Goal: Find contact information: Find contact information

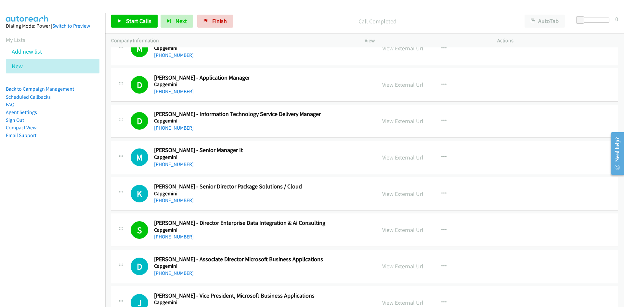
scroll to position [7731, 0]
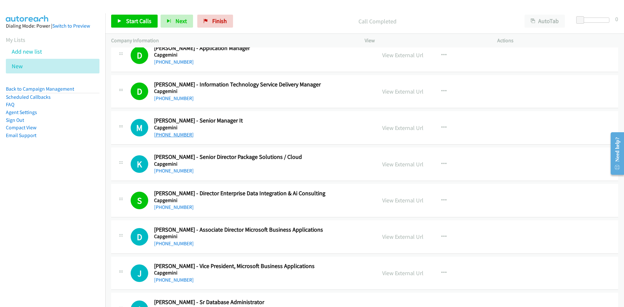
click at [169, 135] on link "[PHONE_NUMBER]" at bounding box center [174, 135] width 40 height 6
click at [165, 171] on link "[PHONE_NUMBER]" at bounding box center [174, 171] width 40 height 6
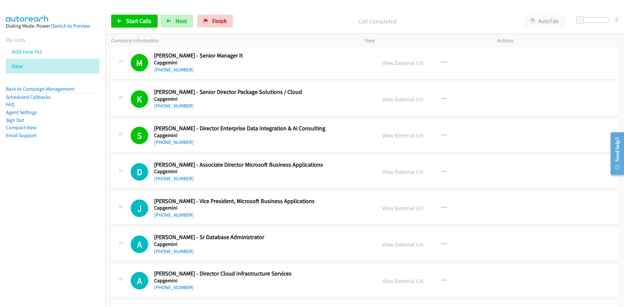
click at [336, 159] on div "D Callback Scheduled [PERSON_NAME] - Associate Director Microsoft Business Appl…" at bounding box center [364, 171] width 507 height 33
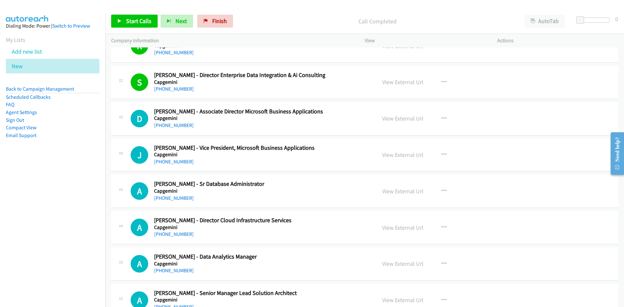
scroll to position [7861, 0]
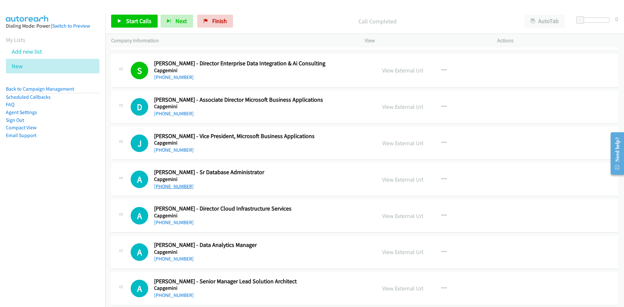
click at [165, 187] on link "[PHONE_NUMBER]" at bounding box center [174, 186] width 40 height 6
click at [304, 171] on h2 "[PERSON_NAME] - Sr Database Administrator" at bounding box center [261, 172] width 214 height 7
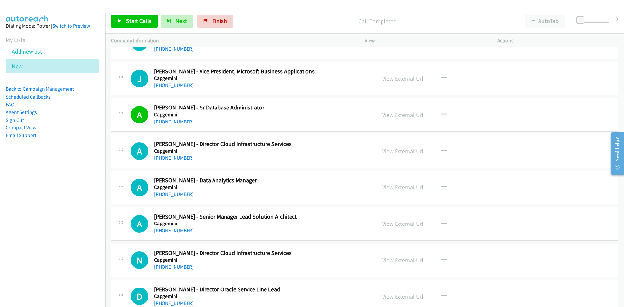
scroll to position [7926, 0]
click at [168, 159] on link "[PHONE_NUMBER]" at bounding box center [174, 157] width 40 height 6
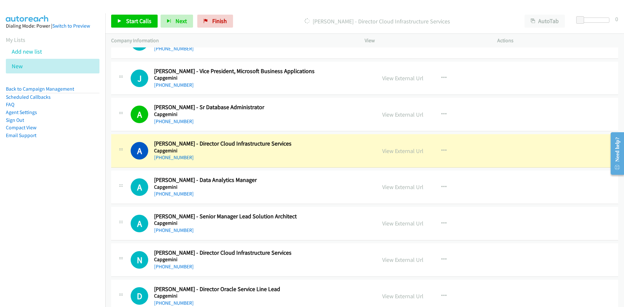
click at [314, 186] on h5 "Capgemini" at bounding box center [261, 187] width 214 height 6
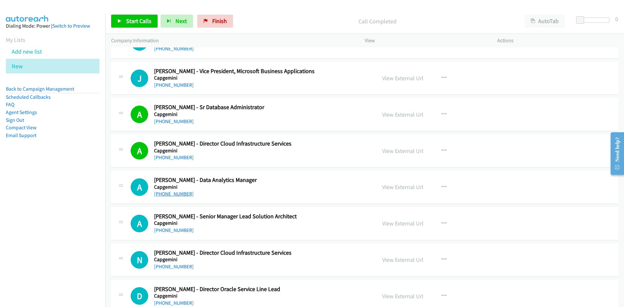
click at [168, 192] on link "[PHONE_NUMBER]" at bounding box center [174, 194] width 40 height 6
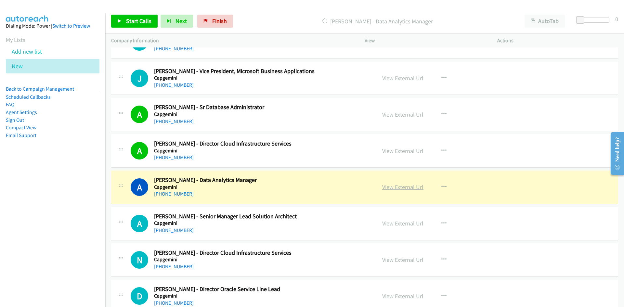
click at [393, 187] on link "View External Url" at bounding box center [402, 186] width 41 height 7
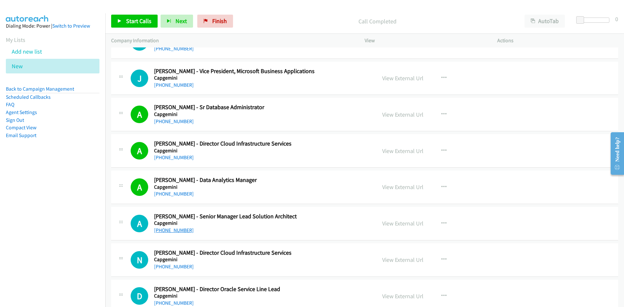
click at [173, 230] on link "[PHONE_NUMBER]" at bounding box center [174, 230] width 40 height 6
click at [309, 217] on h2 "[PERSON_NAME] - Senior Manager Lead Solution Architect" at bounding box center [261, 216] width 214 height 7
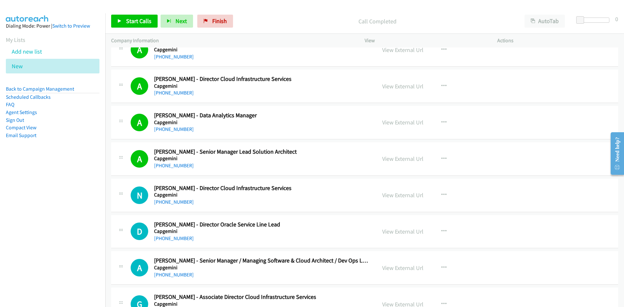
scroll to position [7991, 0]
click at [175, 201] on link "[PHONE_NUMBER]" at bounding box center [174, 201] width 40 height 6
click at [254, 245] on div "D Callback Scheduled [PERSON_NAME] - Director Oracle Service Line Lead Capgemin…" at bounding box center [364, 231] width 507 height 33
click at [173, 239] on link "[PHONE_NUMBER]" at bounding box center [174, 238] width 40 height 6
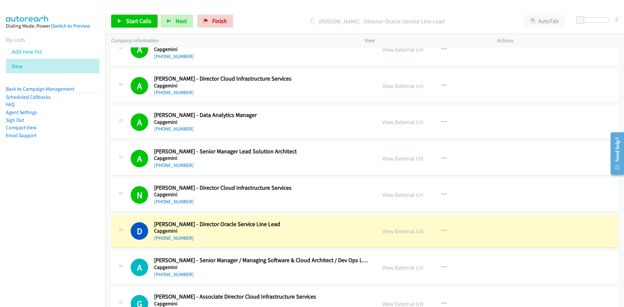
scroll to position [8023, 0]
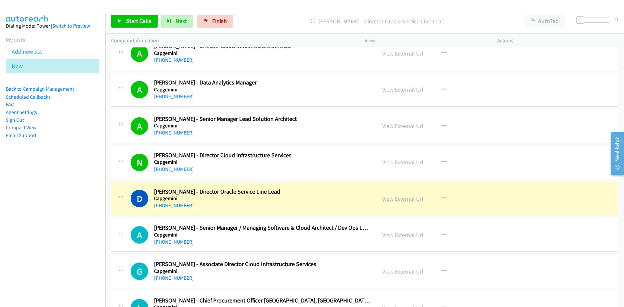
click at [396, 197] on link "View External Url" at bounding box center [402, 198] width 41 height 7
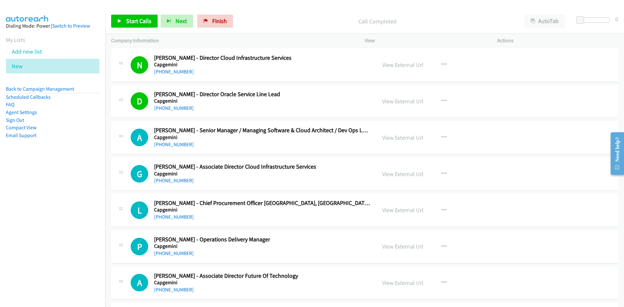
scroll to position [8186, 0]
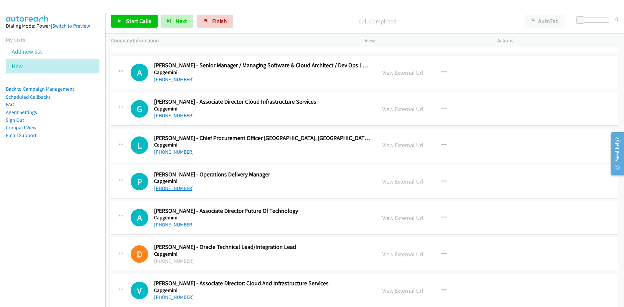
click at [169, 190] on link "[PHONE_NUMBER]" at bounding box center [174, 188] width 40 height 6
click at [317, 184] on div "P Callback Scheduled [PERSON_NAME] - Operations Delivery Manager Capgemini [GEO…" at bounding box center [251, 181] width 240 height 21
click at [397, 180] on link "View External Url" at bounding box center [402, 181] width 41 height 7
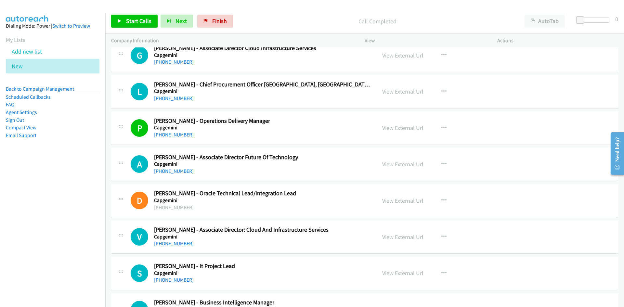
scroll to position [8250, 0]
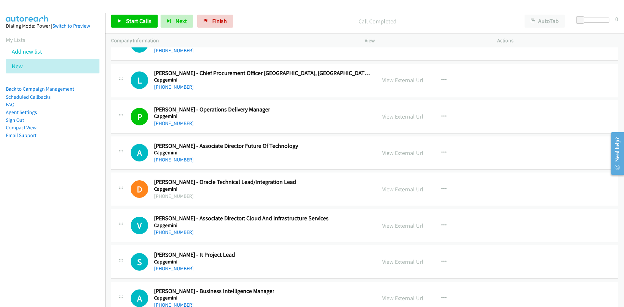
click at [164, 162] on link "[PHONE_NUMBER]" at bounding box center [174, 160] width 40 height 6
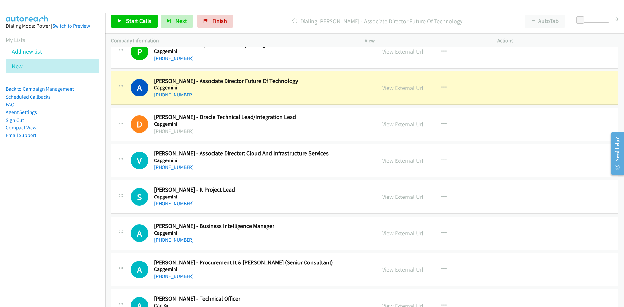
scroll to position [8348, 0]
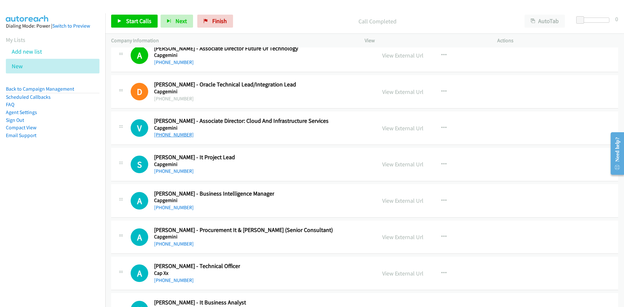
click at [170, 134] on link "[PHONE_NUMBER]" at bounding box center [174, 135] width 40 height 6
click at [327, 133] on div "V Callback Scheduled [PERSON_NAME] - Associate Director: Cloud And Infrastructu…" at bounding box center [251, 127] width 240 height 21
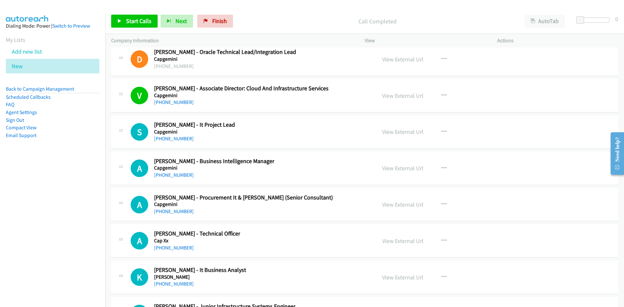
scroll to position [8413, 0]
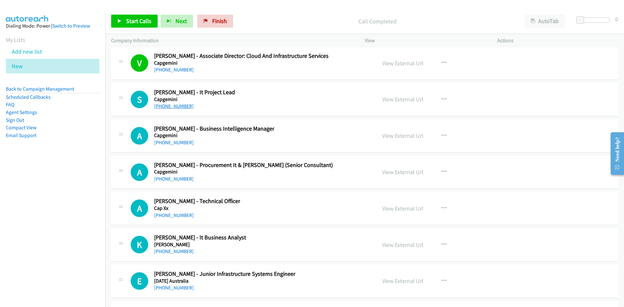
click at [171, 106] on link "[PHONE_NUMBER]" at bounding box center [174, 106] width 40 height 6
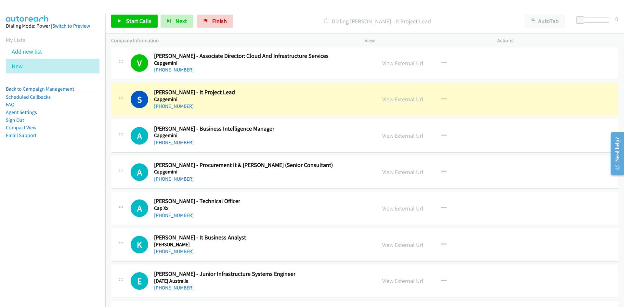
click at [392, 99] on link "View External Url" at bounding box center [402, 98] width 41 height 7
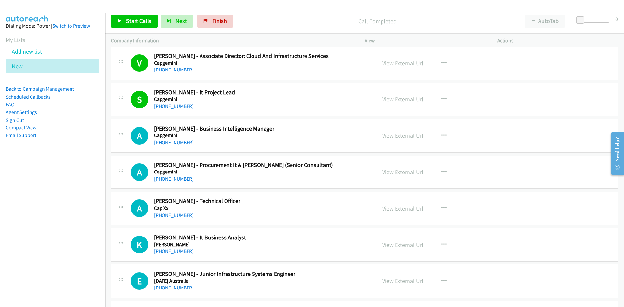
click at [172, 140] on link "[PHONE_NUMBER]" at bounding box center [174, 142] width 40 height 6
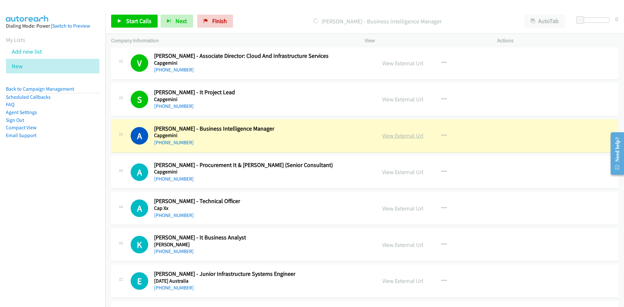
click at [401, 134] on link "View External Url" at bounding box center [402, 135] width 41 height 7
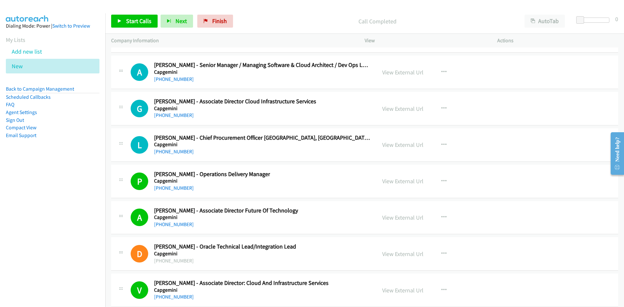
scroll to position [8186, 0]
click at [172, 151] on link "[PHONE_NUMBER]" at bounding box center [174, 152] width 40 height 6
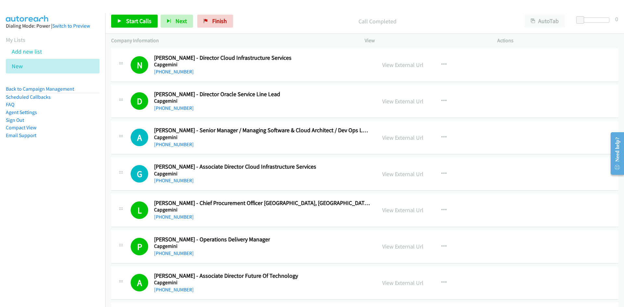
click at [292, 181] on div "[PHONE_NUMBER]" at bounding box center [235, 181] width 162 height 8
click at [162, 180] on link "[PHONE_NUMBER]" at bounding box center [174, 180] width 40 height 6
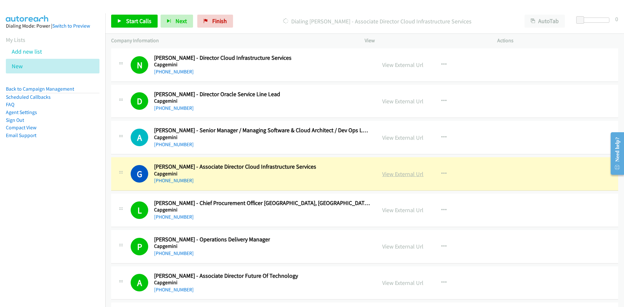
click at [397, 172] on link "View External Url" at bounding box center [402, 173] width 41 height 7
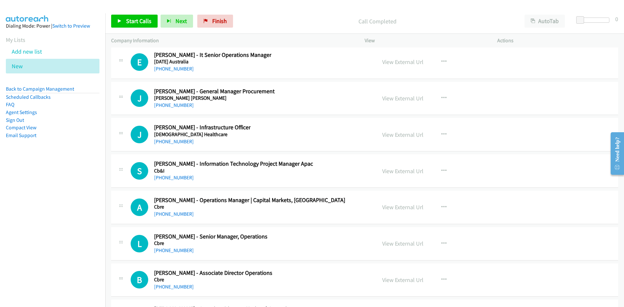
scroll to position [8705, 0]
click at [159, 176] on link "[PHONE_NUMBER]" at bounding box center [174, 177] width 40 height 6
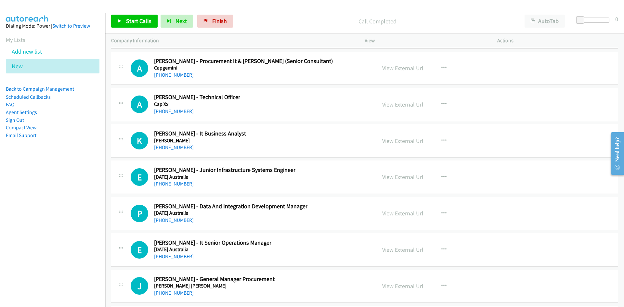
scroll to position [8510, 0]
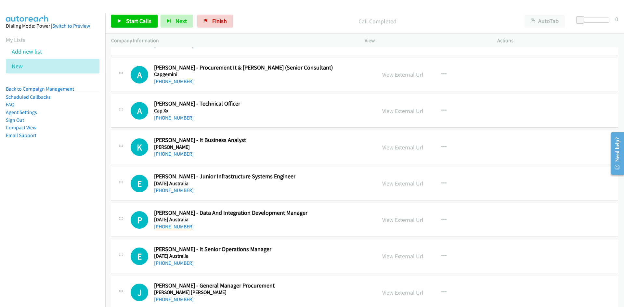
click at [176, 225] on link "[PHONE_NUMBER]" at bounding box center [174, 226] width 40 height 6
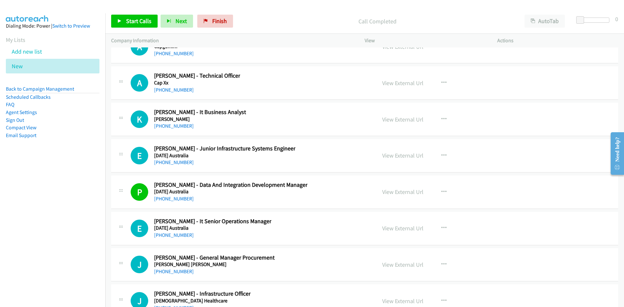
scroll to position [8543, 0]
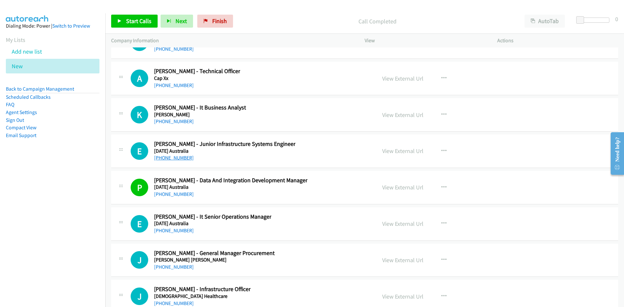
click at [181, 156] on link "[PHONE_NUMBER]" at bounding box center [174, 158] width 40 height 6
click at [323, 159] on div "E Callback Scheduled [PERSON_NAME] - Junior Infrastructure Systems Engineer [DA…" at bounding box center [251, 150] width 240 height 21
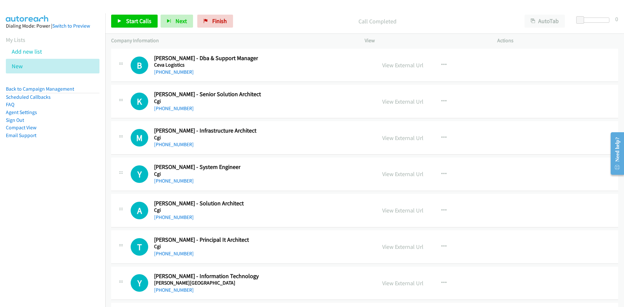
scroll to position [10264, 0]
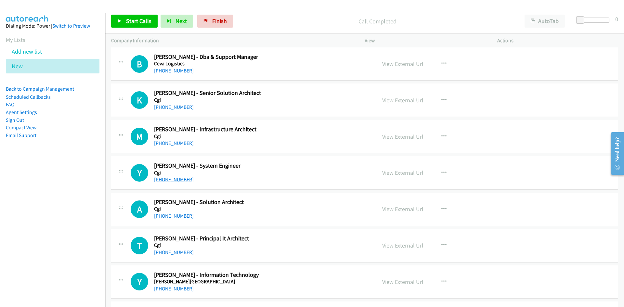
click at [170, 179] on link "[PHONE_NUMBER]" at bounding box center [174, 179] width 40 height 6
click at [278, 201] on div "A Callback Scheduled [PERSON_NAME] - Solution Architect Cgi [GEOGRAPHIC_DATA]/[…" at bounding box center [251, 208] width 240 height 21
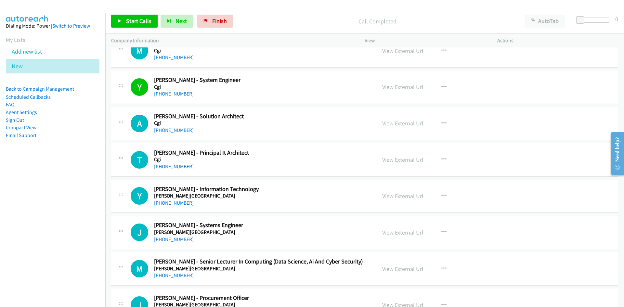
scroll to position [10362, 0]
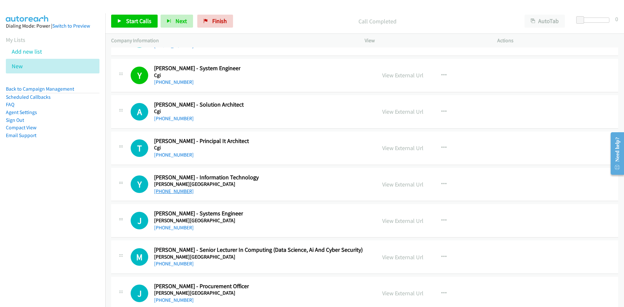
click at [169, 192] on link "[PHONE_NUMBER]" at bounding box center [174, 191] width 40 height 6
click at [293, 182] on div "Y Callback Scheduled [PERSON_NAME] - Information Technology [PERSON_NAME][GEOGR…" at bounding box center [251, 184] width 240 height 21
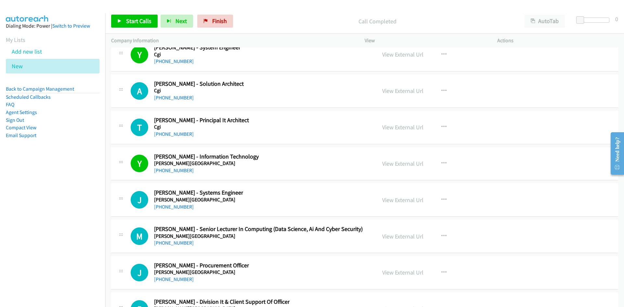
scroll to position [10394, 0]
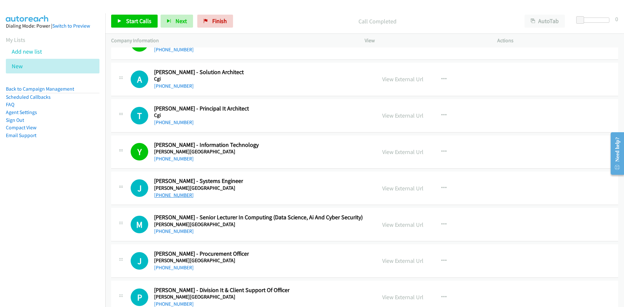
click at [177, 197] on link "[PHONE_NUMBER]" at bounding box center [174, 195] width 40 height 6
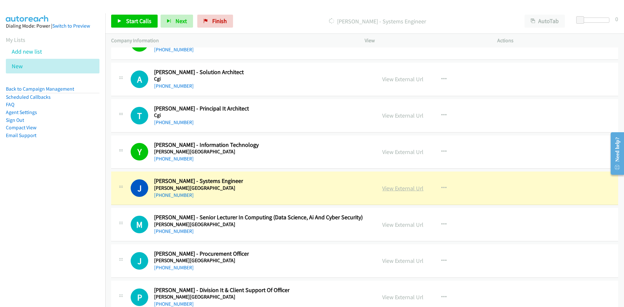
click at [392, 186] on link "View External Url" at bounding box center [402, 187] width 41 height 7
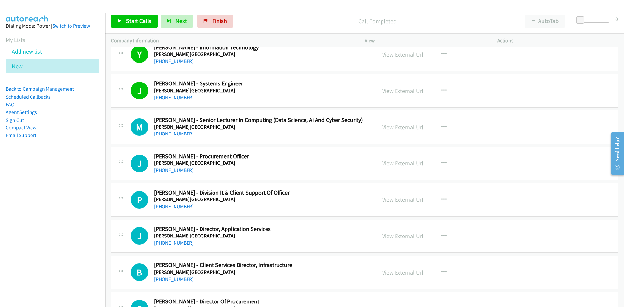
scroll to position [10524, 0]
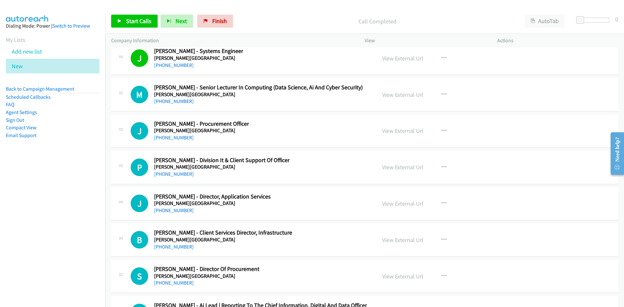
click at [303, 101] on div "[PHONE_NUMBER]" at bounding box center [258, 101] width 209 height 8
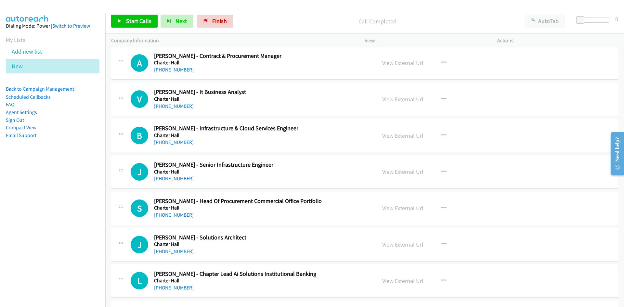
scroll to position [10849, 0]
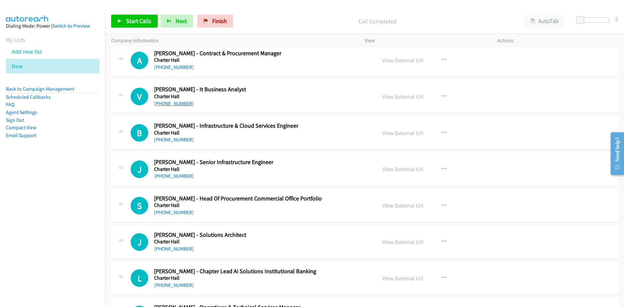
click at [172, 103] on link "[PHONE_NUMBER]" at bounding box center [174, 103] width 40 height 6
click at [302, 99] on div "V Callback Scheduled [PERSON_NAME] - It Business Analyst [GEOGRAPHIC_DATA] [GEO…" at bounding box center [251, 96] width 240 height 21
click at [169, 210] on link "[PHONE_NUMBER]" at bounding box center [174, 212] width 40 height 6
click at [288, 205] on h5 "Charter Hall" at bounding box center [238, 205] width 168 height 6
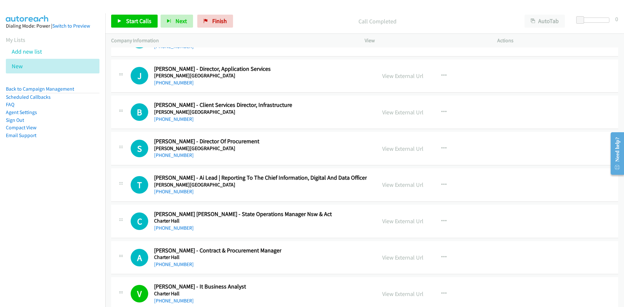
scroll to position [10654, 0]
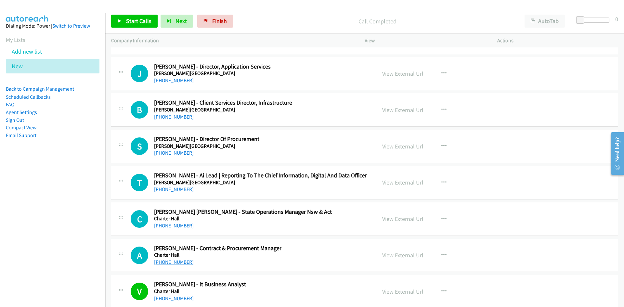
click at [166, 261] on link "[PHONE_NUMBER]" at bounding box center [174, 262] width 40 height 6
click at [324, 246] on div "A Callback Scheduled [PERSON_NAME] - Contract & Procurement Manager Charter Hal…" at bounding box center [251, 255] width 240 height 21
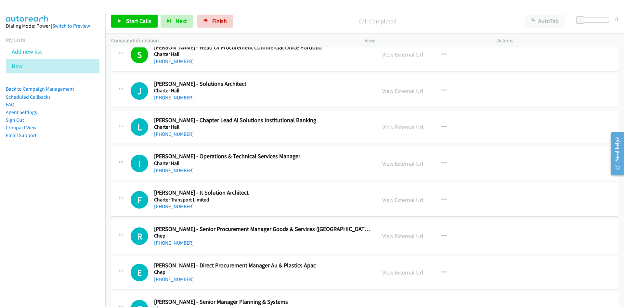
scroll to position [11011, 0]
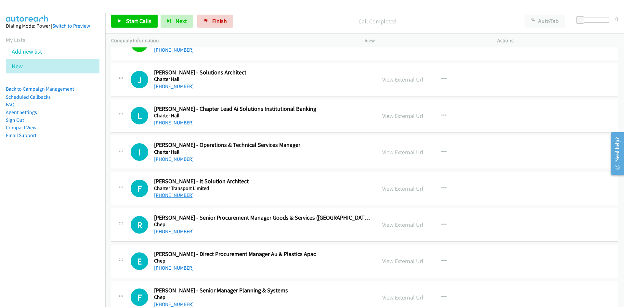
click at [167, 197] on link "[PHONE_NUMBER]" at bounding box center [174, 195] width 40 height 6
click at [288, 179] on div "F Callback Scheduled [PERSON_NAME] - It Solution Architect Charter Transport Li…" at bounding box center [251, 188] width 240 height 21
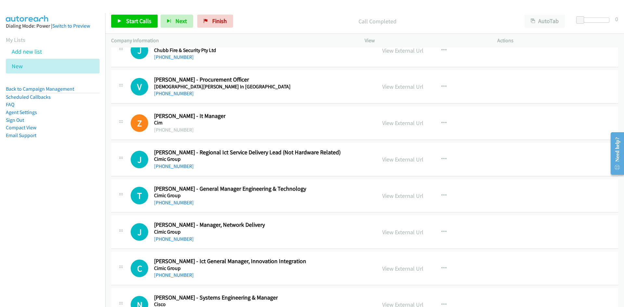
scroll to position [12116, 0]
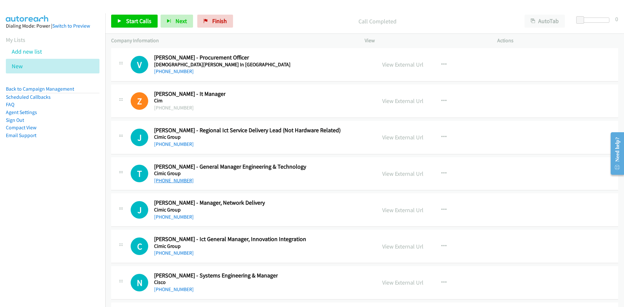
click at [173, 181] on link "[PHONE_NUMBER]" at bounding box center [174, 180] width 40 height 6
drag, startPoint x: 298, startPoint y: 169, endPoint x: 344, endPoint y: 178, distance: 47.4
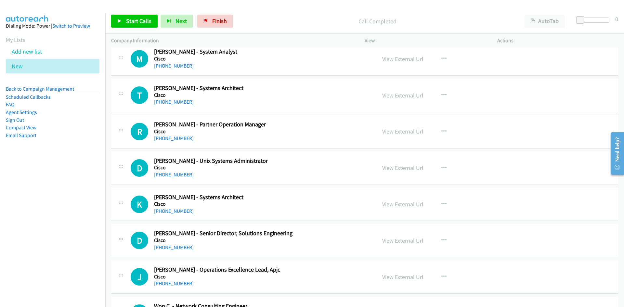
scroll to position [12473, 0]
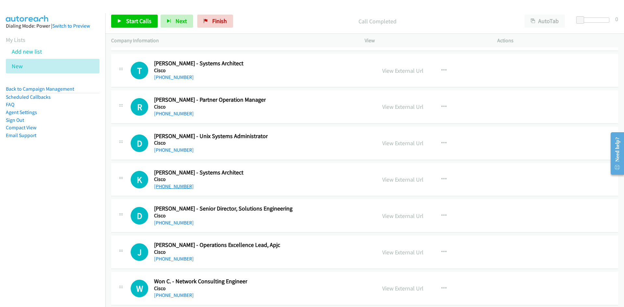
click at [180, 188] on link "[PHONE_NUMBER]" at bounding box center [174, 186] width 40 height 6
click at [317, 174] on div "K Callback Scheduled [PERSON_NAME] - Systems Architect Cisco [GEOGRAPHIC_DATA]/…" at bounding box center [251, 179] width 240 height 21
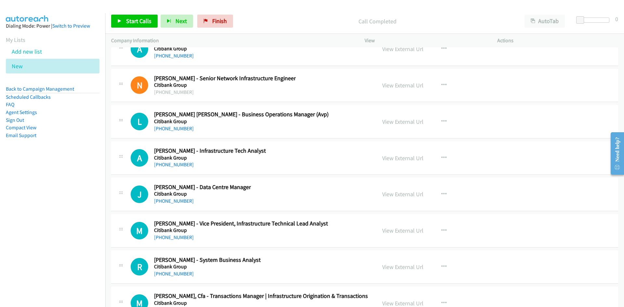
scroll to position [13967, 0]
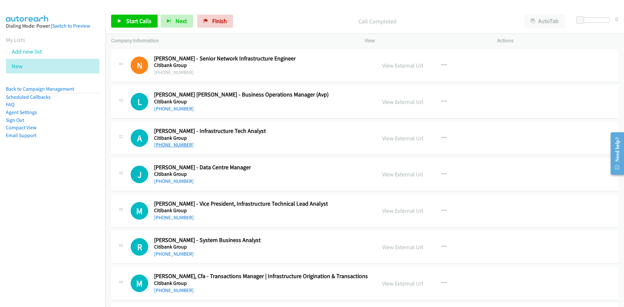
click at [167, 144] on link "[PHONE_NUMBER]" at bounding box center [174, 145] width 40 height 6
click at [292, 137] on div "A Callback Scheduled [PERSON_NAME] - Infrastructure Tech Analyst Citibank Group…" at bounding box center [251, 137] width 240 height 21
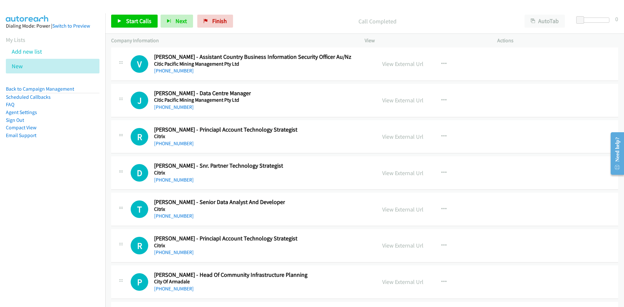
scroll to position [14260, 0]
click at [180, 216] on link "[PHONE_NUMBER]" at bounding box center [174, 215] width 40 height 6
click at [326, 211] on div "T Callback Scheduled [PERSON_NAME] - Senior Data Analyst And Developer Citrix […" at bounding box center [251, 208] width 240 height 21
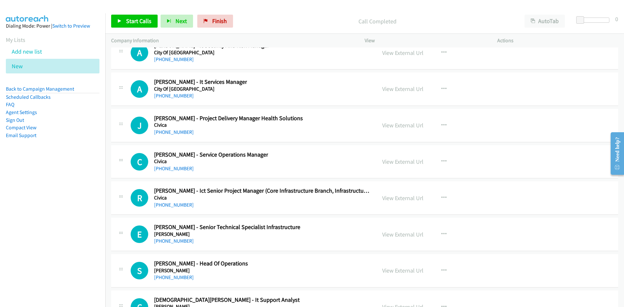
scroll to position [15429, 0]
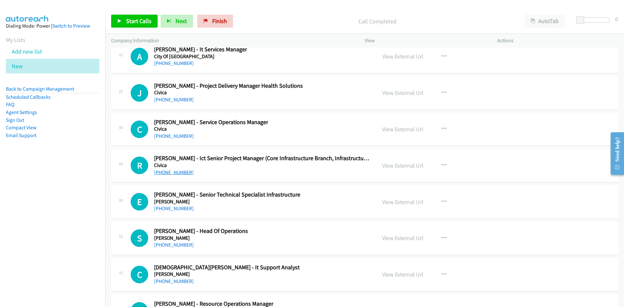
click at [175, 175] on link "[PHONE_NUMBER]" at bounding box center [174, 172] width 40 height 6
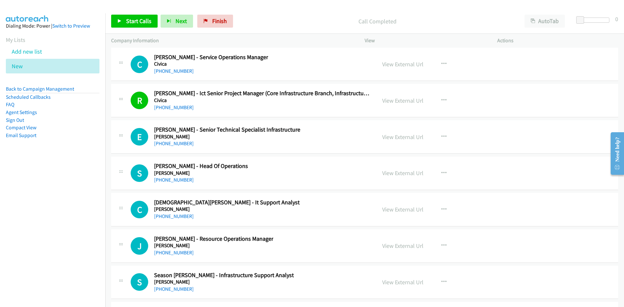
scroll to position [15559, 0]
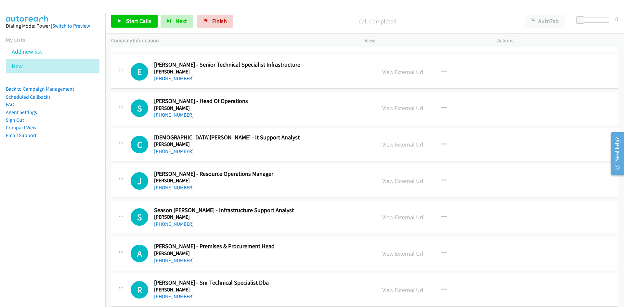
click at [319, 153] on div "C Callback Scheduled [PERSON_NAME] - It Support Analyst [PERSON_NAME] [GEOGRAPH…" at bounding box center [251, 144] width 240 height 21
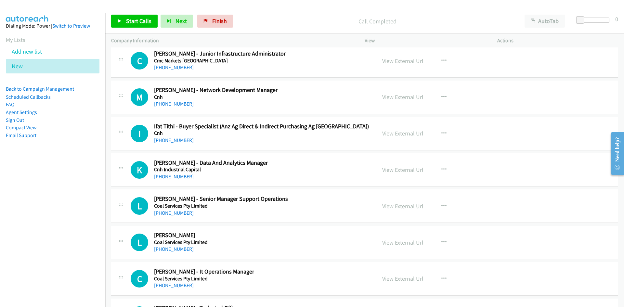
scroll to position [15981, 0]
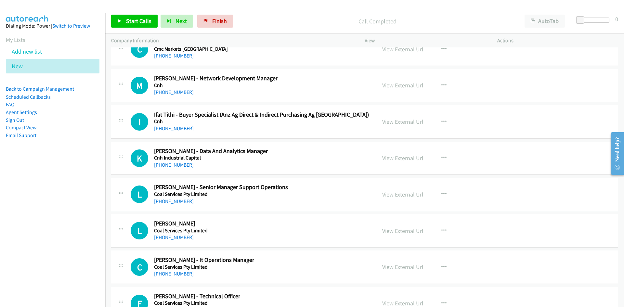
click at [167, 165] on link "[PHONE_NUMBER]" at bounding box center [174, 165] width 40 height 6
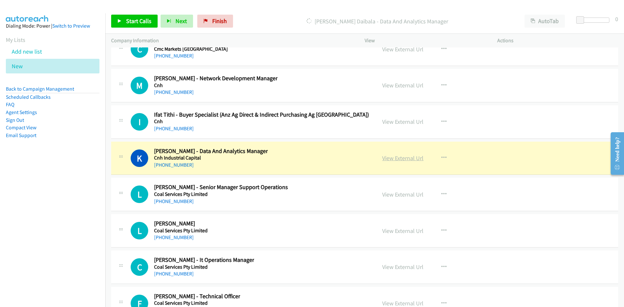
click at [390, 155] on link "View External Url" at bounding box center [402, 157] width 41 height 7
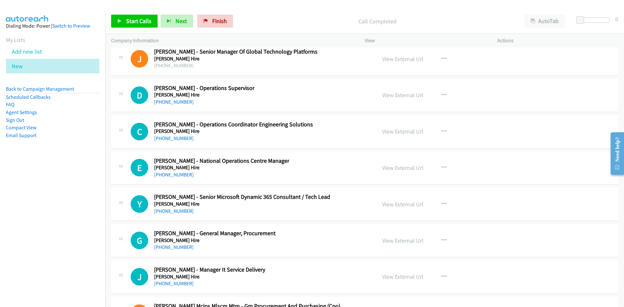
scroll to position [16403, 0]
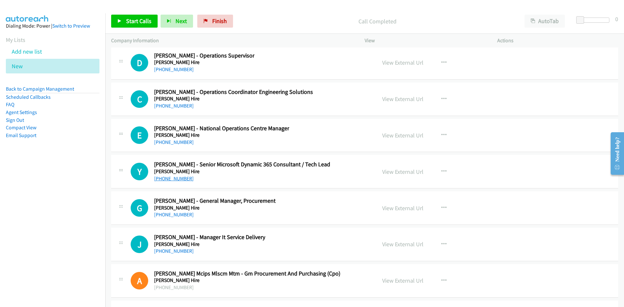
click at [167, 176] on link "[PHONE_NUMBER]" at bounding box center [174, 178] width 40 height 6
click at [287, 174] on h5 "[PERSON_NAME] Hire" at bounding box center [242, 171] width 176 height 6
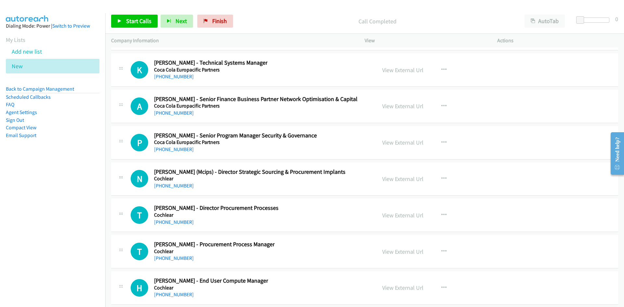
scroll to position [16956, 0]
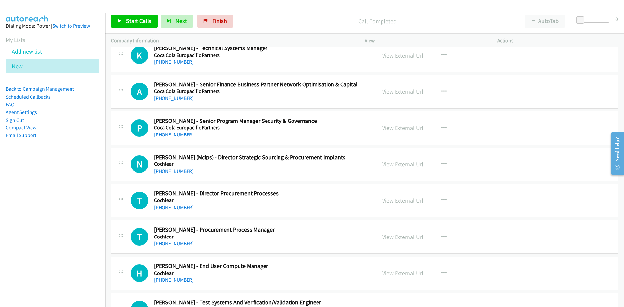
click at [170, 132] on link "[PHONE_NUMBER]" at bounding box center [174, 135] width 40 height 6
click at [344, 188] on div "T Callback Scheduled [PERSON_NAME] - Director Procurement Processes Cochlear [G…" at bounding box center [364, 200] width 507 height 33
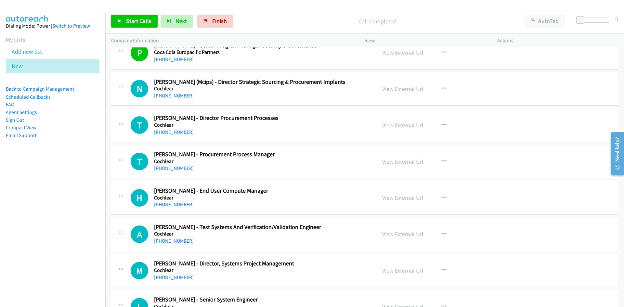
scroll to position [17053, 0]
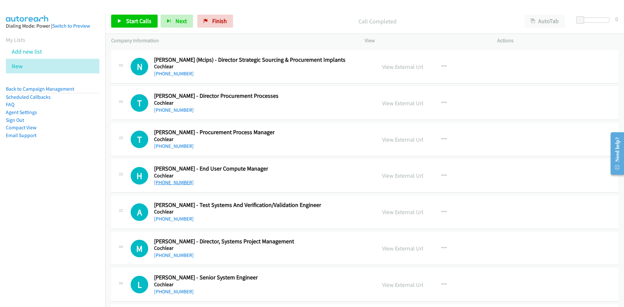
click at [165, 182] on link "[PHONE_NUMBER]" at bounding box center [174, 182] width 40 height 6
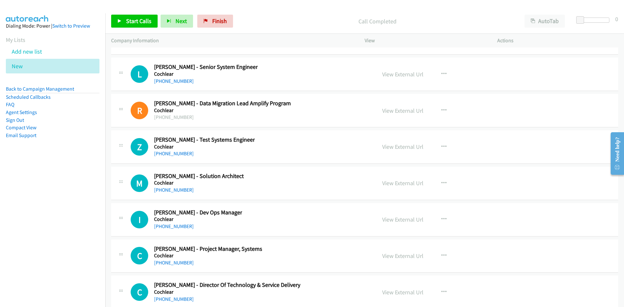
scroll to position [17281, 0]
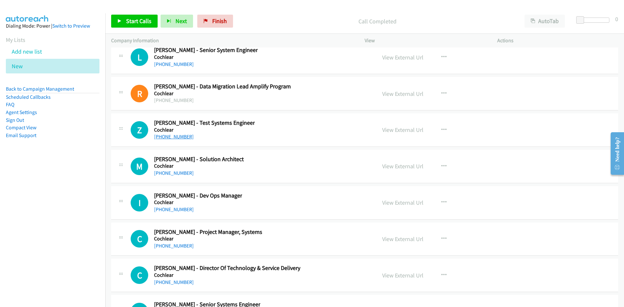
click at [168, 138] on link "[PHONE_NUMBER]" at bounding box center [174, 137] width 40 height 6
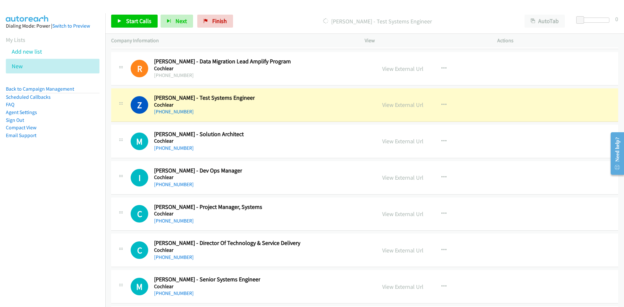
scroll to position [17313, 0]
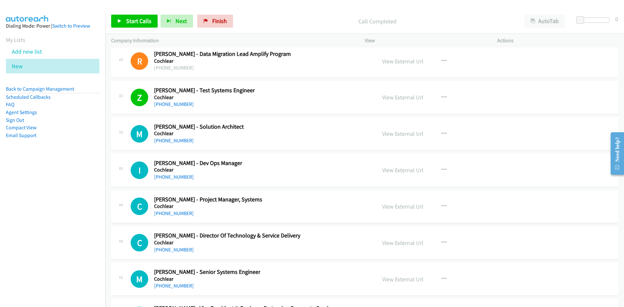
click at [296, 130] on div "M Callback Scheduled [PERSON_NAME] - Solution Architect Cochlear [GEOGRAPHIC_DA…" at bounding box center [251, 133] width 240 height 21
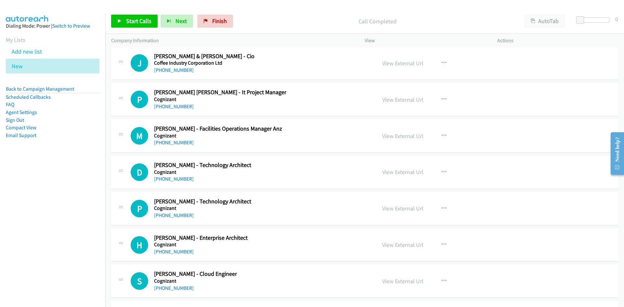
scroll to position [17670, 0]
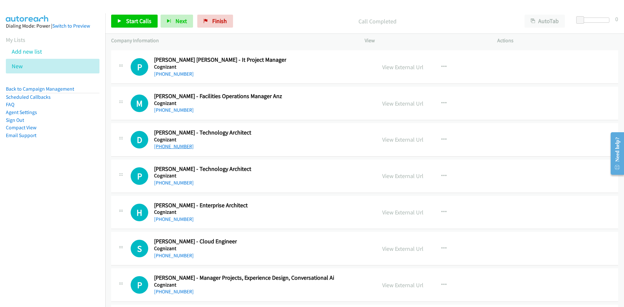
click at [172, 146] on link "[PHONE_NUMBER]" at bounding box center [174, 146] width 40 height 6
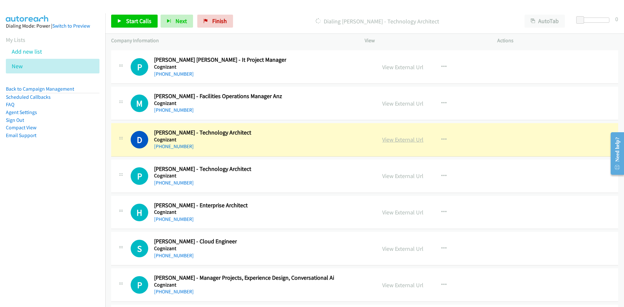
click at [388, 141] on link "View External Url" at bounding box center [402, 139] width 41 height 7
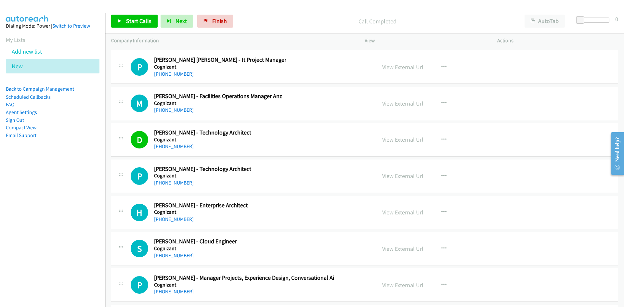
click at [170, 181] on link "[PHONE_NUMBER]" at bounding box center [174, 183] width 40 height 6
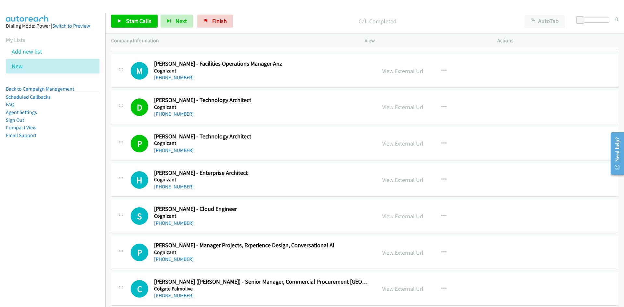
click at [173, 190] on div "[PHONE_NUMBER]" at bounding box center [201, 187] width 94 height 8
click at [172, 186] on link "[PHONE_NUMBER]" at bounding box center [174, 187] width 40 height 6
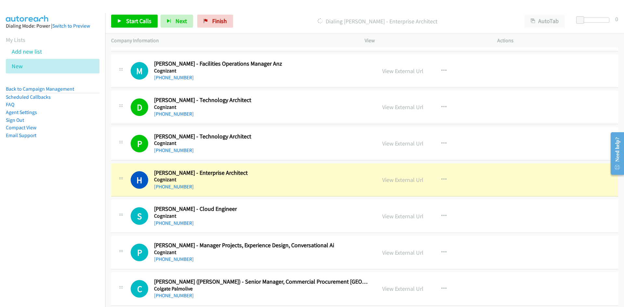
click at [327, 216] on div "S Callback Scheduled [PERSON_NAME] - Cloud Engineer Cognizant [GEOGRAPHIC_DATA]…" at bounding box center [251, 215] width 240 height 21
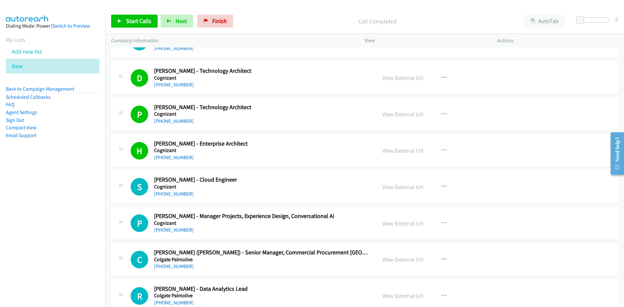
scroll to position [17768, 0]
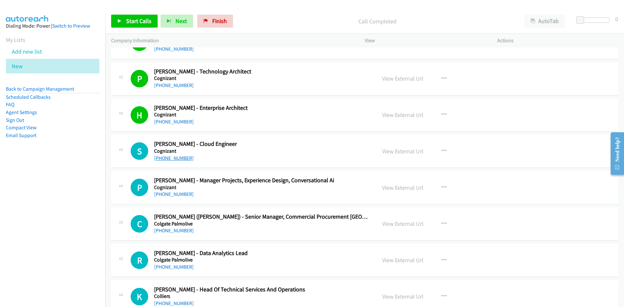
click at [171, 159] on link "[PHONE_NUMBER]" at bounding box center [174, 158] width 40 height 6
click at [332, 148] on div "S Callback Scheduled [PERSON_NAME] - Cloud Engineer Cognizant [GEOGRAPHIC_DATA]…" at bounding box center [251, 150] width 240 height 21
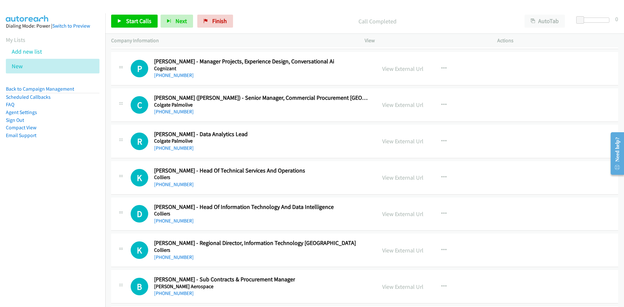
scroll to position [17898, 0]
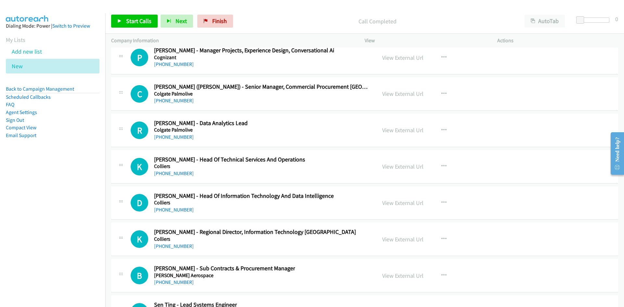
click at [267, 120] on div "R Callback Scheduled [PERSON_NAME] - Data Analytics Lead Colgate Palmolive [GEO…" at bounding box center [251, 130] width 240 height 21
click at [179, 136] on link "[PHONE_NUMBER]" at bounding box center [174, 137] width 40 height 6
click at [281, 132] on div "R Callback Scheduled [PERSON_NAME] - Data Analytics Lead Colgate Palmolive [GEO…" at bounding box center [251, 130] width 240 height 21
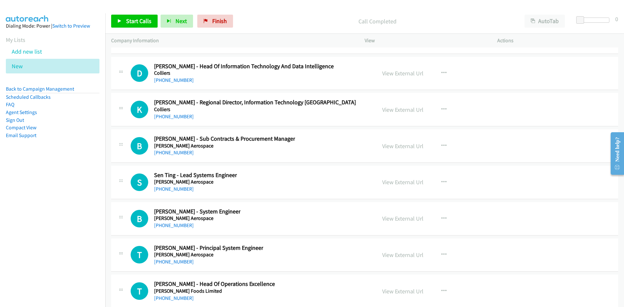
scroll to position [18028, 0]
click at [176, 190] on link "[PHONE_NUMBER]" at bounding box center [174, 188] width 40 height 6
drag, startPoint x: 324, startPoint y: 194, endPoint x: 343, endPoint y: 185, distance: 21.1
click at [324, 194] on div "S Callback Scheduled Sen Ting - Lead Systems Engineer [PERSON_NAME] Aerospace […" at bounding box center [364, 181] width 507 height 33
click at [402, 183] on link "View External Url" at bounding box center [402, 181] width 41 height 7
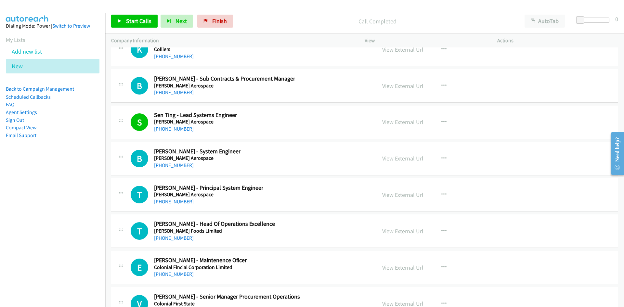
scroll to position [18125, 0]
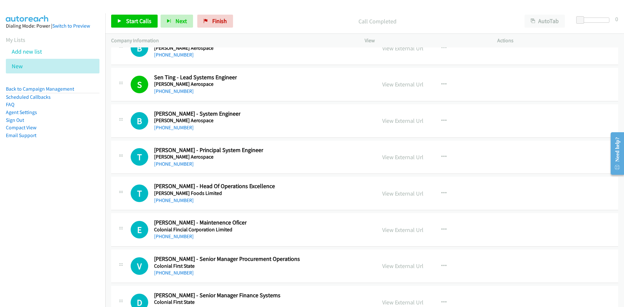
click at [178, 159] on h5 "[PERSON_NAME] Aerospace" at bounding box center [208, 157] width 109 height 6
click at [176, 162] on link "[PHONE_NUMBER]" at bounding box center [174, 164] width 40 height 6
click at [304, 160] on div "T Callback Scheduled [PERSON_NAME] - Principal System Engineer [PERSON_NAME] Ae…" at bounding box center [251, 156] width 240 height 21
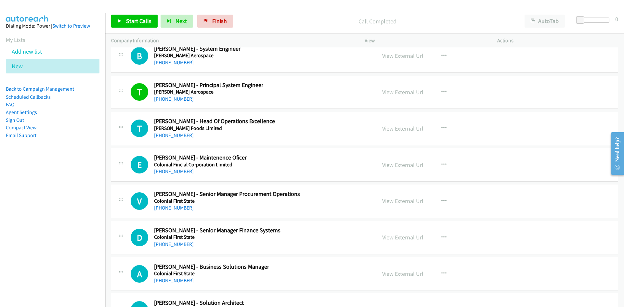
scroll to position [18222, 0]
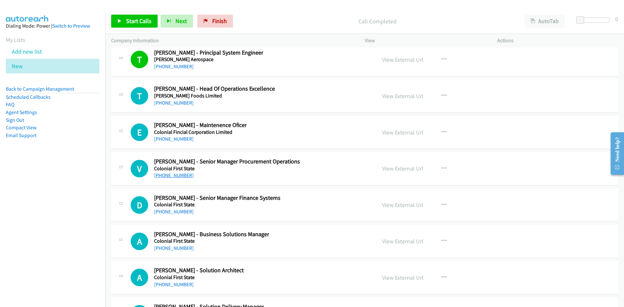
click at [172, 175] on link "[PHONE_NUMBER]" at bounding box center [174, 175] width 40 height 6
click at [328, 157] on div "V Callback Scheduled [PERSON_NAME] - Senior Manager Procurement Operations Colo…" at bounding box center [364, 168] width 507 height 33
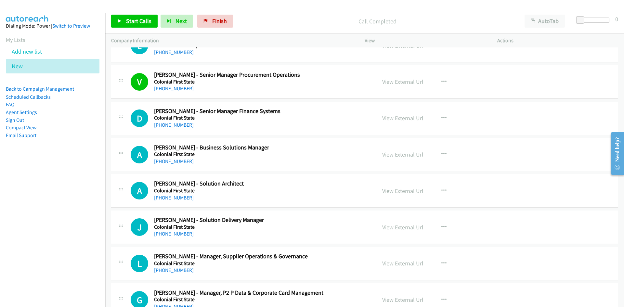
scroll to position [18320, 0]
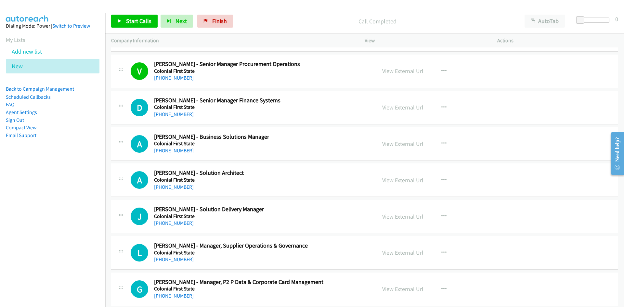
click at [176, 149] on link "[PHONE_NUMBER]" at bounding box center [174, 150] width 40 height 6
click at [283, 150] on div "A Callback Scheduled [PERSON_NAME] - Business Solutions Manager Colonial First …" at bounding box center [251, 143] width 240 height 21
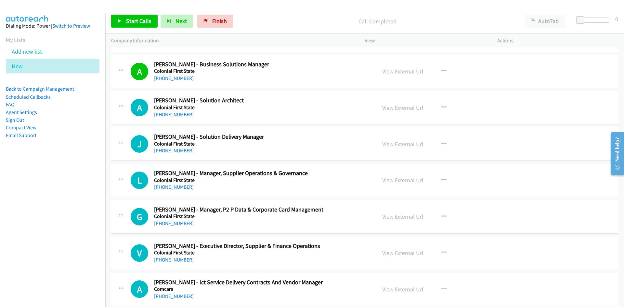
scroll to position [18385, 0]
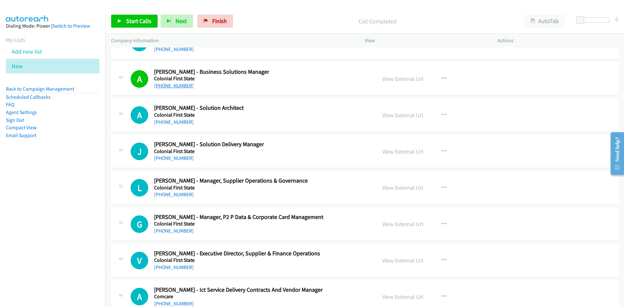
click at [176, 86] on link "[PHONE_NUMBER]" at bounding box center [174, 86] width 40 height 6
click at [276, 106] on div "A Callback Scheduled [PERSON_NAME] - Solution Architect Colonial First State [G…" at bounding box center [251, 114] width 240 height 21
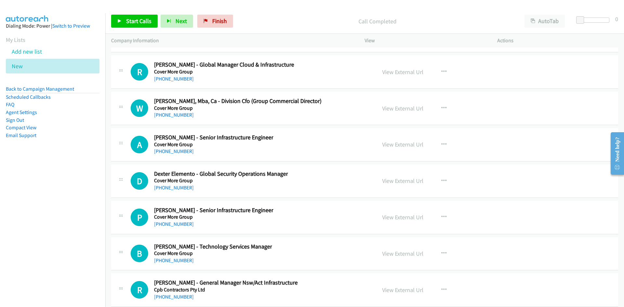
scroll to position [20204, 0]
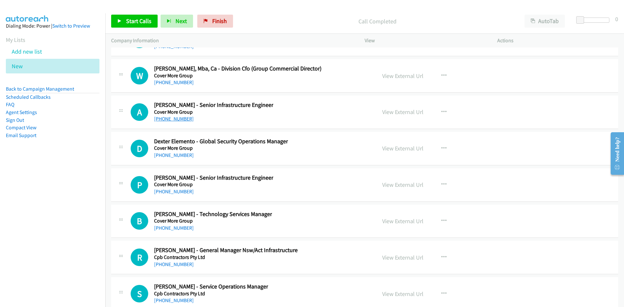
click at [179, 118] on link "[PHONE_NUMBER]" at bounding box center [174, 119] width 40 height 6
click at [293, 121] on div "A Callback Scheduled [PERSON_NAME] - Senior Infrastructure Engineer Cover More …" at bounding box center [251, 111] width 240 height 21
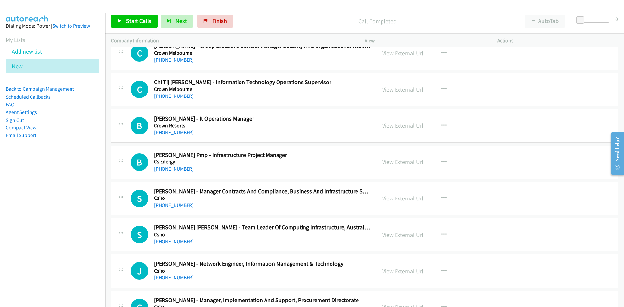
scroll to position [21178, 0]
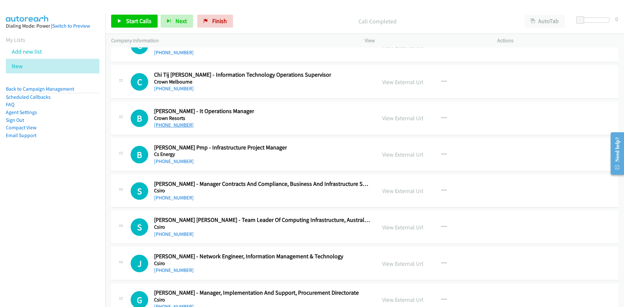
click at [171, 124] on link "[PHONE_NUMBER]" at bounding box center [174, 125] width 40 height 6
click at [309, 120] on div "B Callback Scheduled [PERSON_NAME] - It Operations Manager Crown Resorts [GEOGR…" at bounding box center [251, 118] width 240 height 21
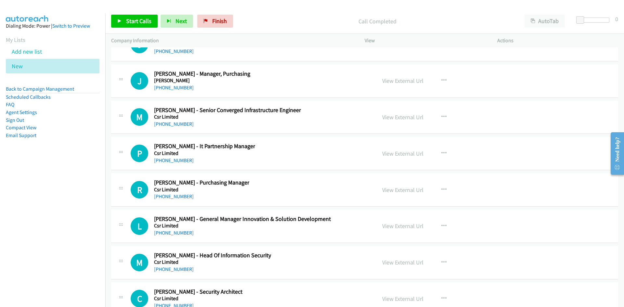
scroll to position [21471, 0]
click at [166, 124] on link "[PHONE_NUMBER]" at bounding box center [174, 123] width 40 height 6
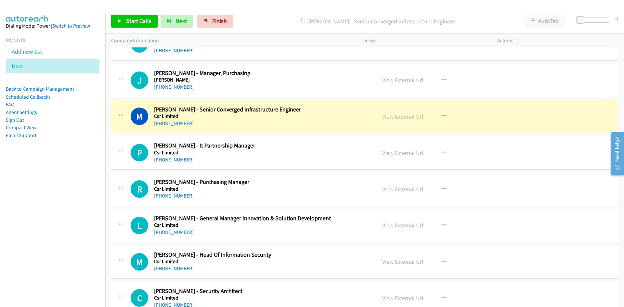
click at [307, 123] on div "M Callback Scheduled [PERSON_NAME] - Senior Converged Infrastructure Engineer C…" at bounding box center [251, 116] width 240 height 21
click at [408, 117] on link "View External Url" at bounding box center [402, 116] width 41 height 7
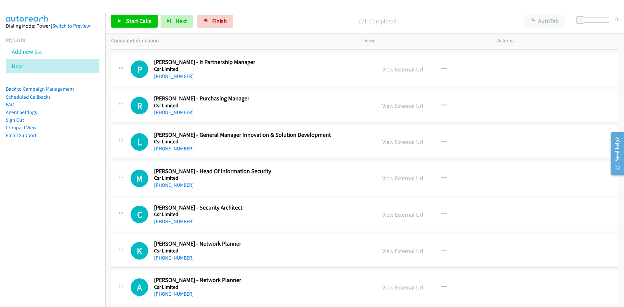
scroll to position [21568, 0]
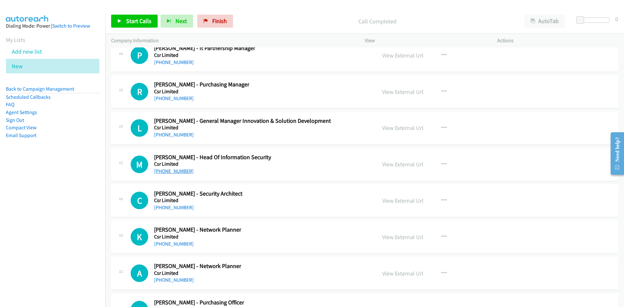
click at [179, 173] on link "[PHONE_NUMBER]" at bounding box center [174, 171] width 40 height 6
click at [287, 158] on div "M Callback Scheduled [PERSON_NAME] - Head Of Information Security Csr Limited […" at bounding box center [251, 164] width 240 height 21
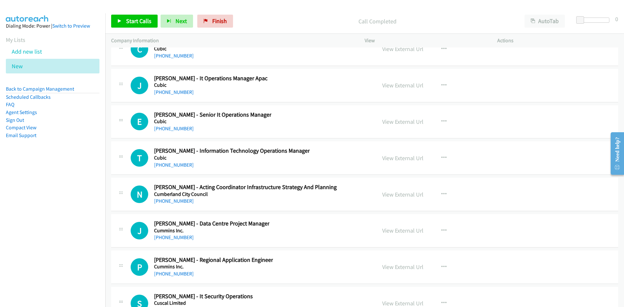
scroll to position [22250, 0]
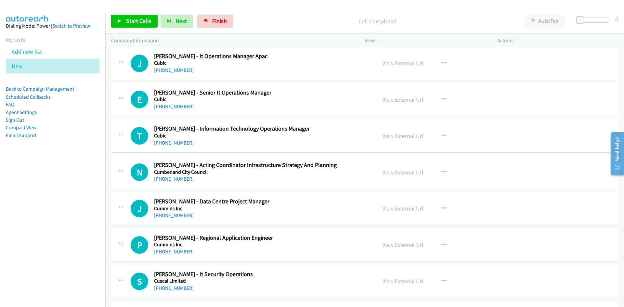
click at [175, 180] on link "[PHONE_NUMBER]" at bounding box center [174, 179] width 40 height 6
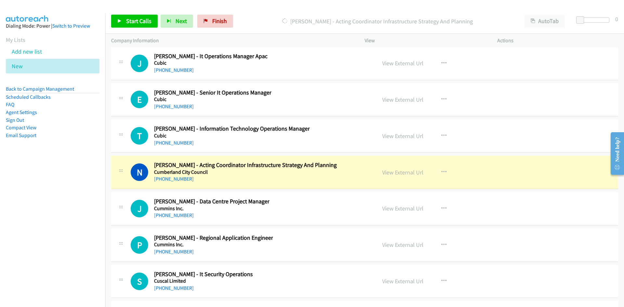
click at [320, 192] on td "J Callback Scheduled [PERSON_NAME] - Data Centre Project Manager Cummins Inc. […" at bounding box center [364, 209] width 518 height 36
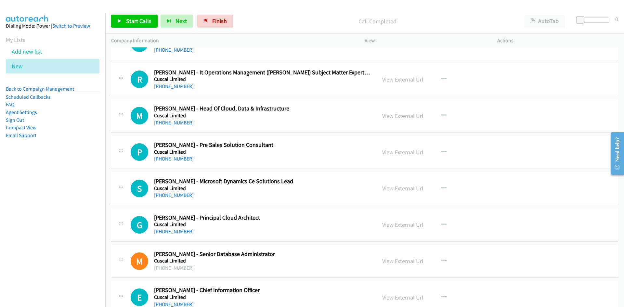
scroll to position [22867, 0]
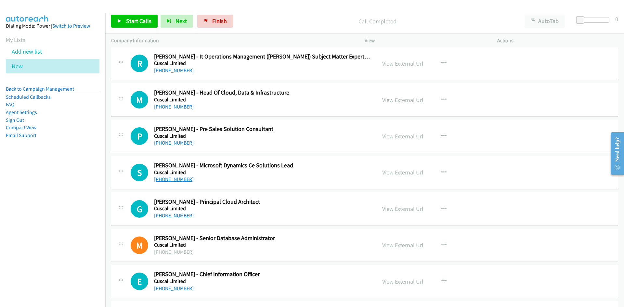
click at [164, 177] on link "[PHONE_NUMBER]" at bounding box center [174, 179] width 40 height 6
click at [287, 173] on div "S Callback Scheduled [PERSON_NAME] - Microsoft Dynamics Ce Solutions Lead Cusca…" at bounding box center [251, 172] width 240 height 21
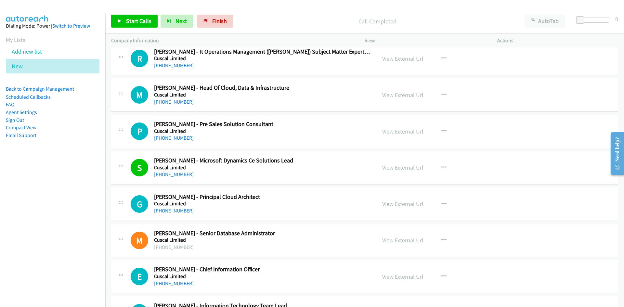
scroll to position [22905, 0]
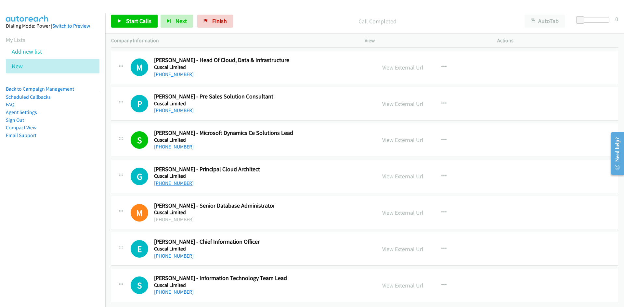
click at [177, 180] on link "[PHONE_NUMBER]" at bounding box center [174, 183] width 40 height 6
click at [337, 187] on div "G Callback Scheduled [PERSON_NAME] - Principal Cloud Architect Cuscal Limited […" at bounding box center [364, 176] width 507 height 33
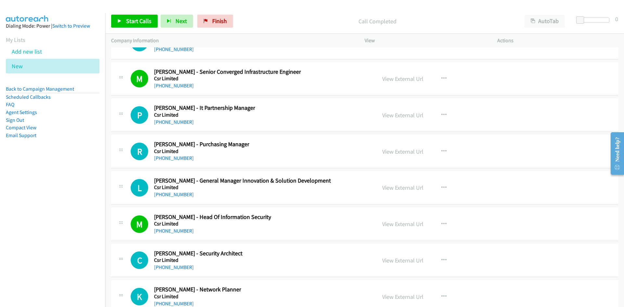
scroll to position [21508, 0]
click at [174, 159] on link "[PHONE_NUMBER]" at bounding box center [174, 158] width 40 height 6
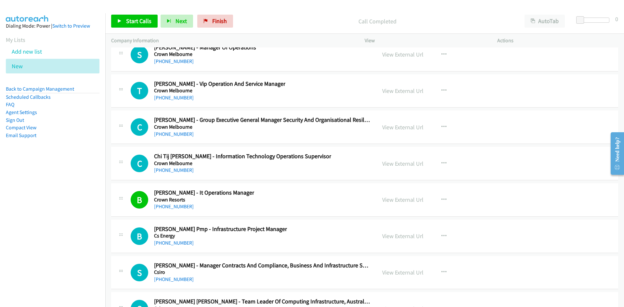
scroll to position [21086, 0]
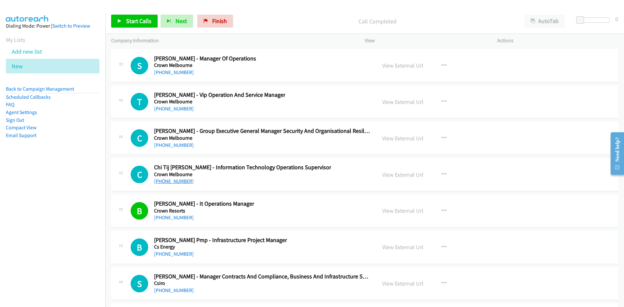
click at [180, 181] on link "[PHONE_NUMBER]" at bounding box center [174, 181] width 40 height 6
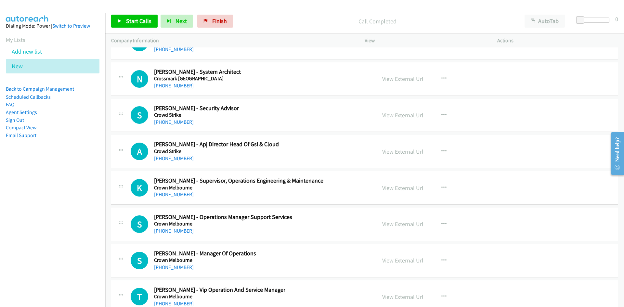
scroll to position [20923, 0]
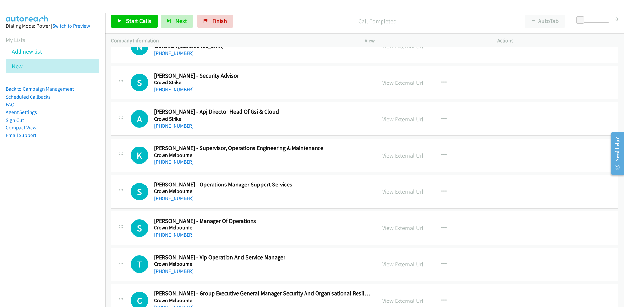
click at [176, 159] on link "[PHONE_NUMBER]" at bounding box center [174, 162] width 40 height 6
click at [392, 156] on link "View External Url" at bounding box center [402, 155] width 41 height 7
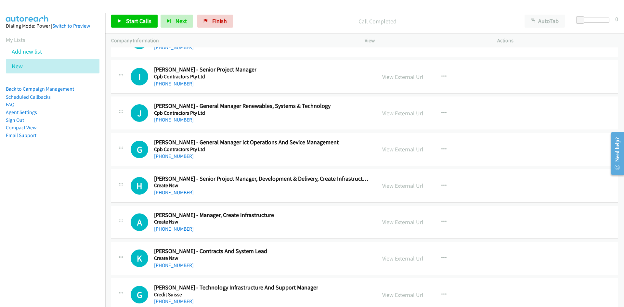
scroll to position [20534, 0]
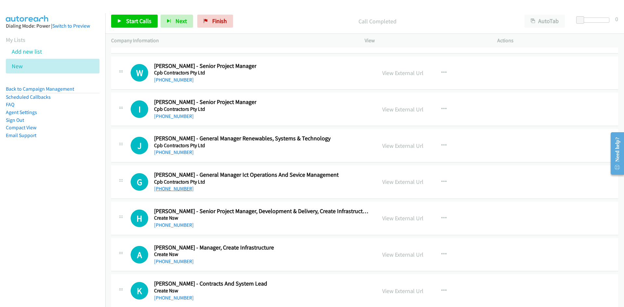
click at [172, 186] on link "[PHONE_NUMBER]" at bounding box center [174, 188] width 40 height 6
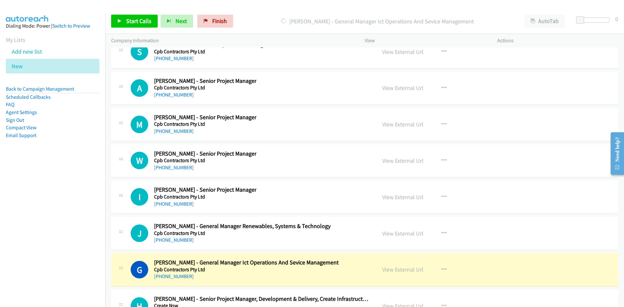
scroll to position [20436, 0]
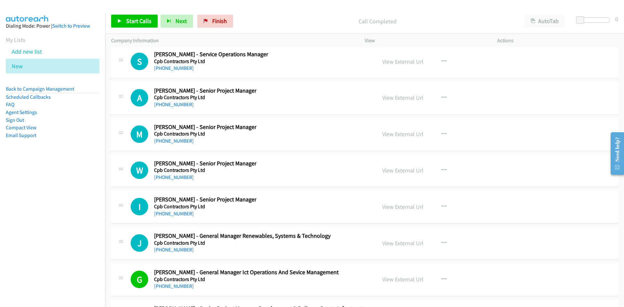
click at [298, 180] on div "W Callback Scheduled [PERSON_NAME] - Senior Project Manager Cpb Contractors Pty…" at bounding box center [251, 170] width 240 height 21
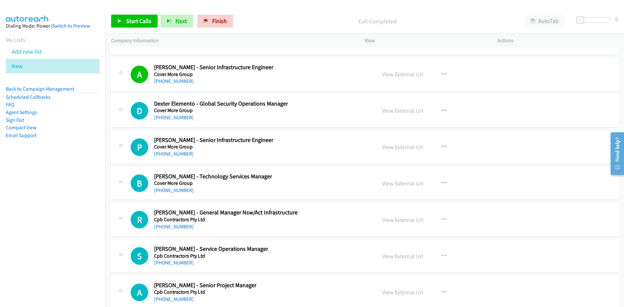
scroll to position [20241, 0]
click at [173, 153] on link "[PHONE_NUMBER]" at bounding box center [174, 154] width 40 height 6
click at [305, 143] on div "P Callback Scheduled [PERSON_NAME] - Senior Infrastructure Engineer Cover More …" at bounding box center [251, 147] width 240 height 21
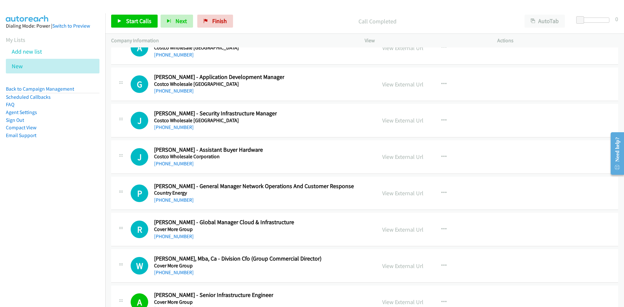
scroll to position [19949, 0]
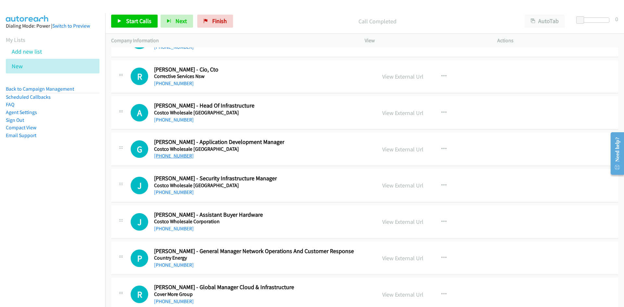
click at [176, 157] on link "[PHONE_NUMBER]" at bounding box center [174, 156] width 40 height 6
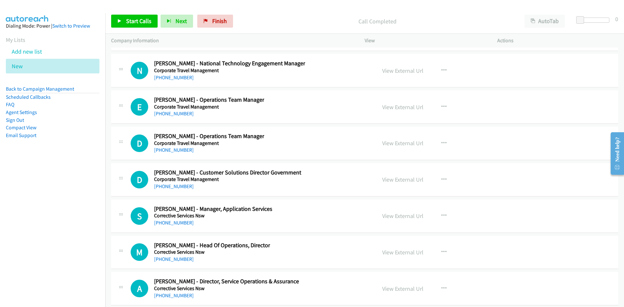
scroll to position [19624, 0]
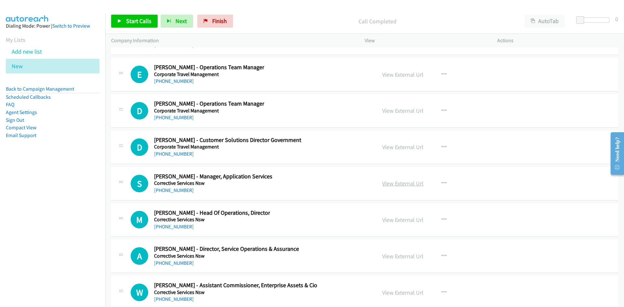
click at [389, 182] on link "View External Url" at bounding box center [402, 183] width 41 height 7
click at [217, 20] on span "Finish" at bounding box center [219, 20] width 15 height 7
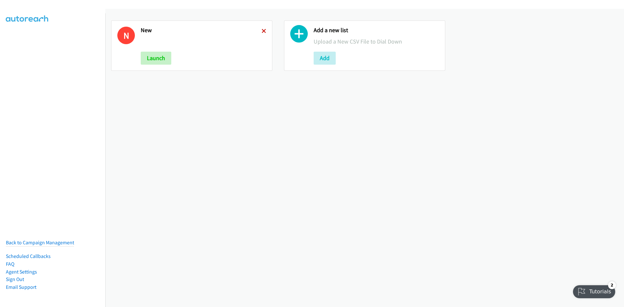
click at [261, 30] on icon at bounding box center [263, 31] width 5 height 5
